Goal: Use online tool/utility: Utilize a website feature to perform a specific function

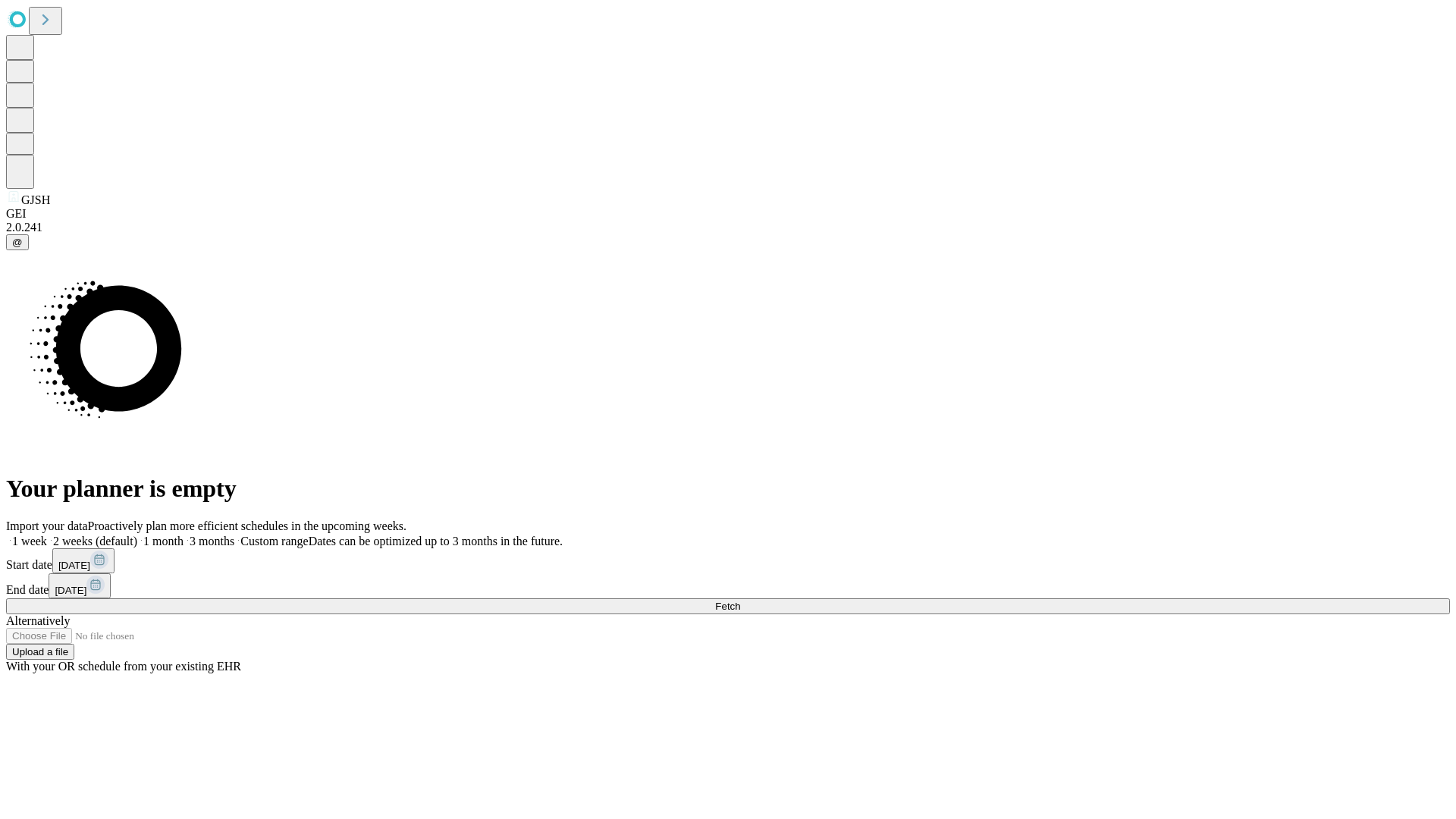
click at [740, 601] on span "Fetch" at bounding box center [728, 606] width 25 height 11
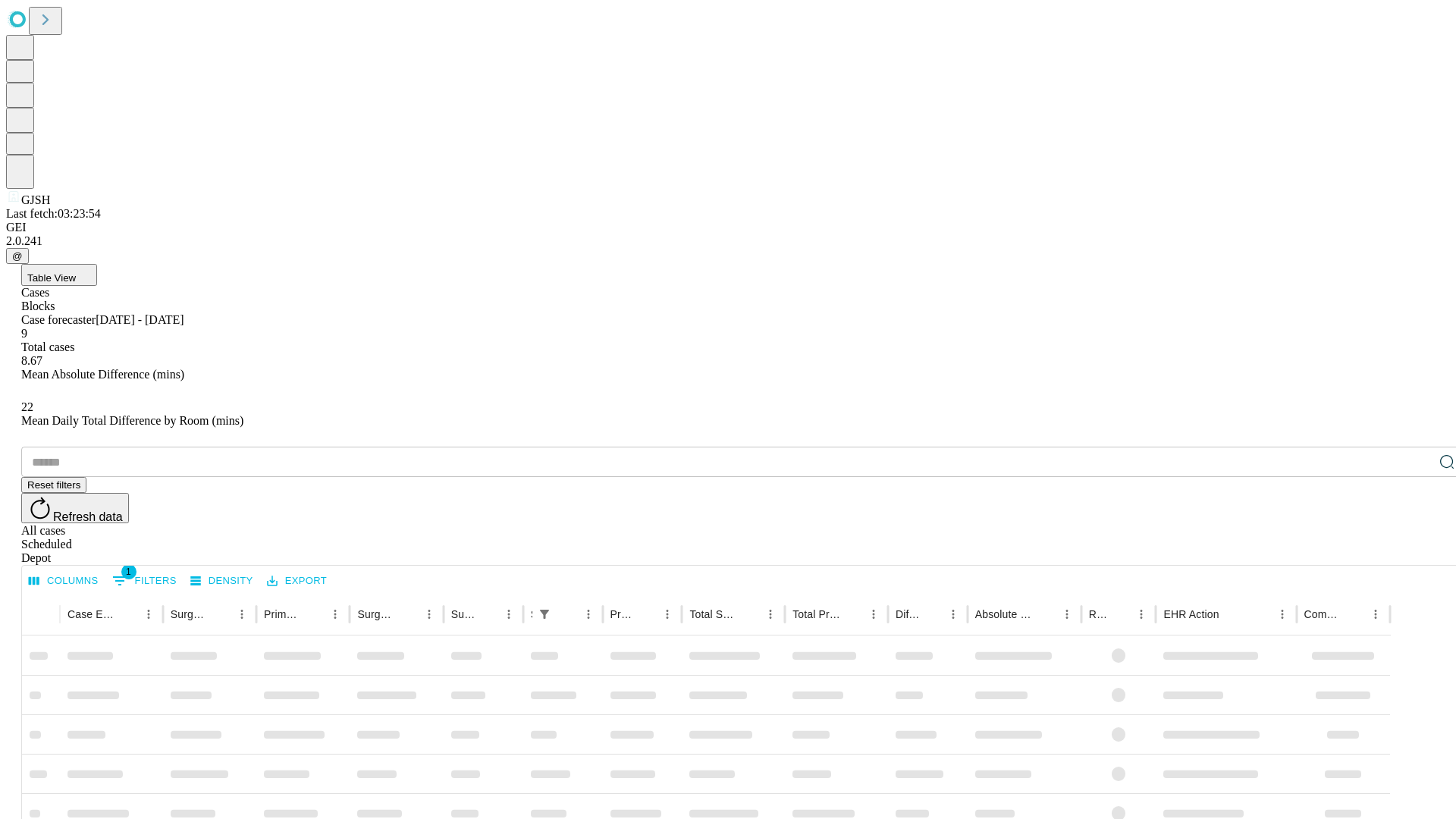
click at [76, 272] on span "Table View" at bounding box center [52, 278] width 49 height 11
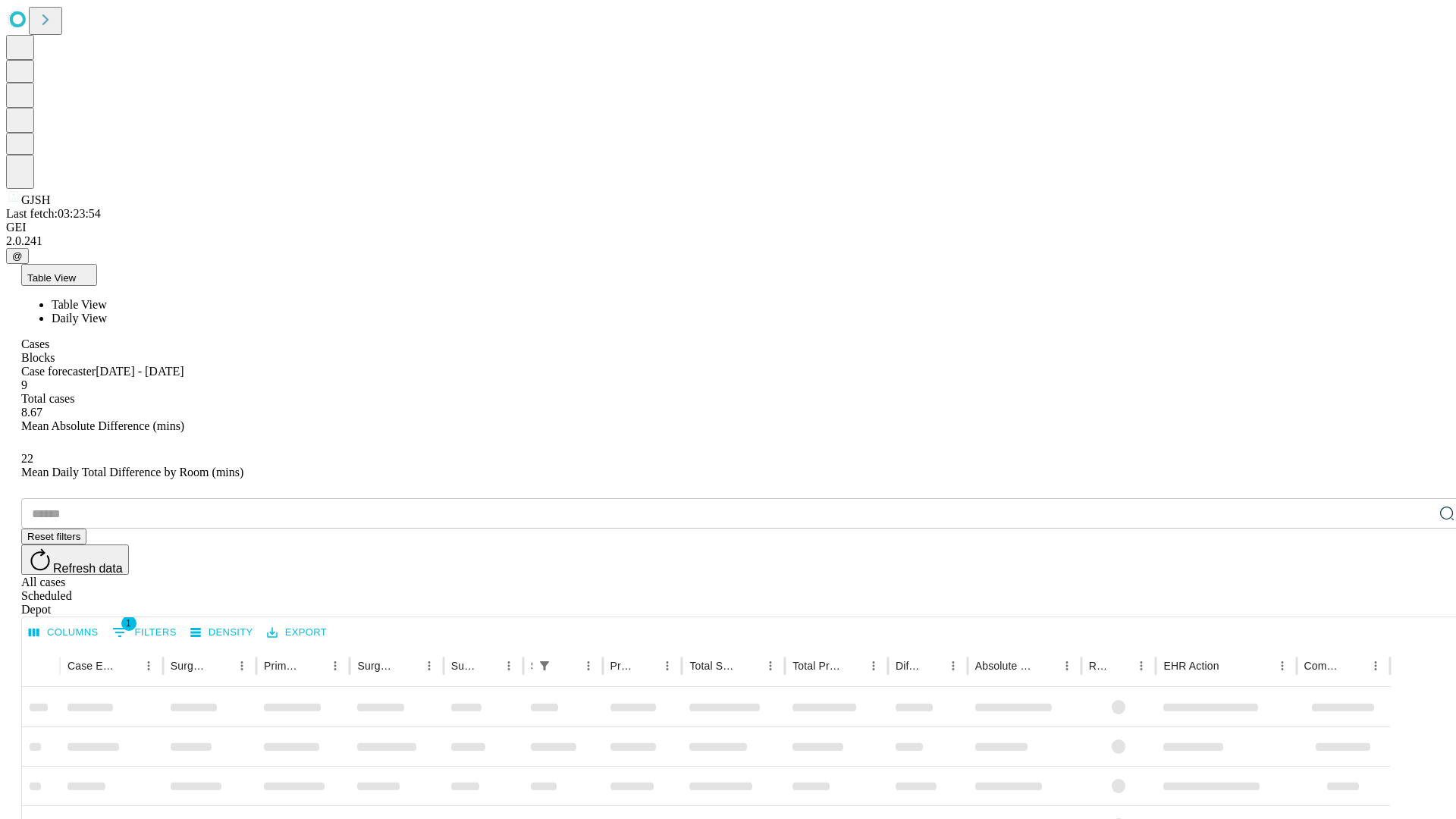
click at [107, 311] on span "Daily View" at bounding box center [79, 318] width 56 height 13
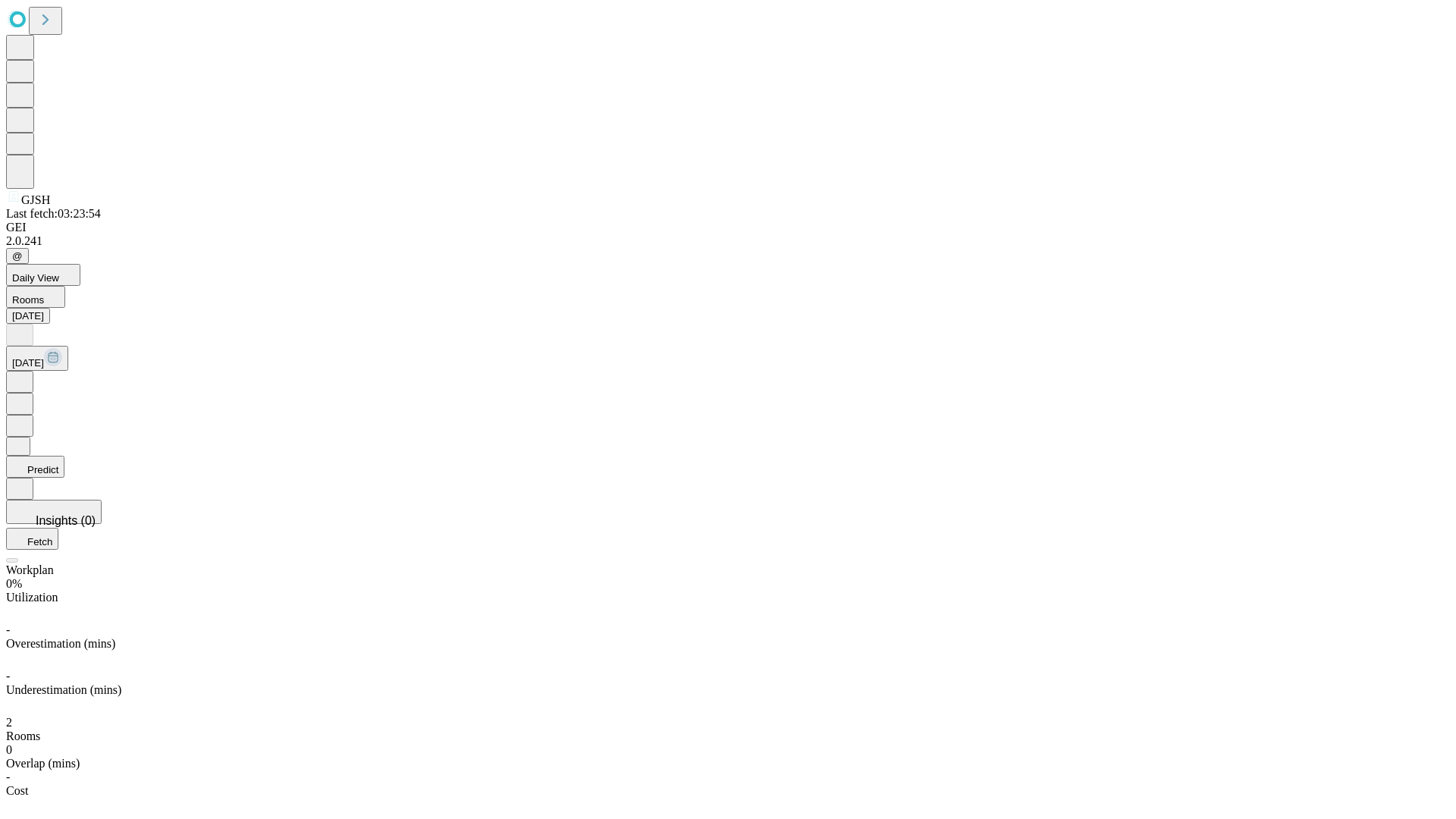
click at [64, 456] on button "Predict" at bounding box center [35, 466] width 58 height 22
